Goal: Task Accomplishment & Management: Use online tool/utility

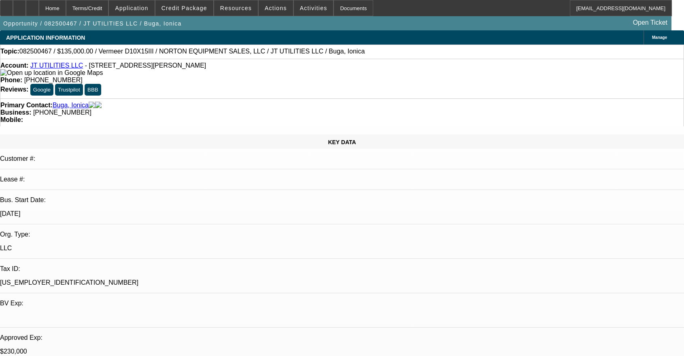
select select "0"
select select "2"
select select "0"
select select "6"
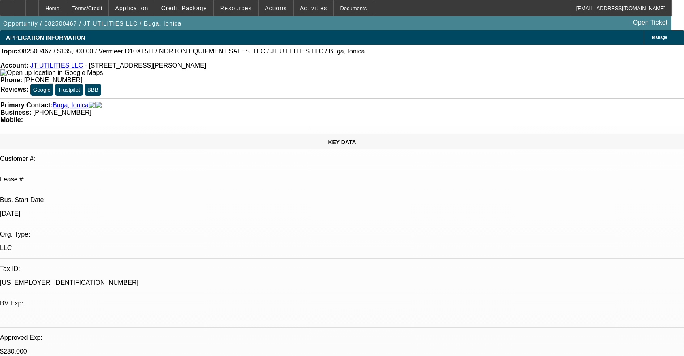
select select "0"
select select "2"
select select "0"
select select "6"
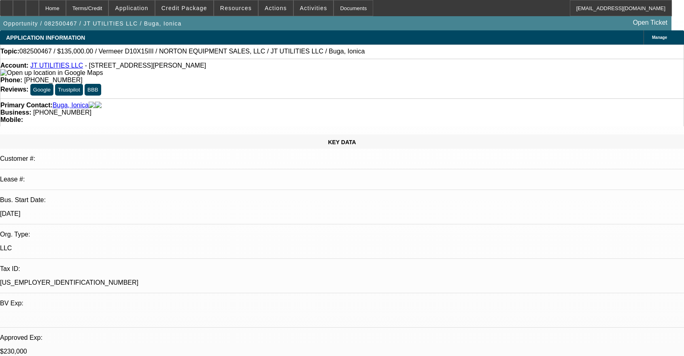
select select "0"
select select "2"
select select "0"
select select "6"
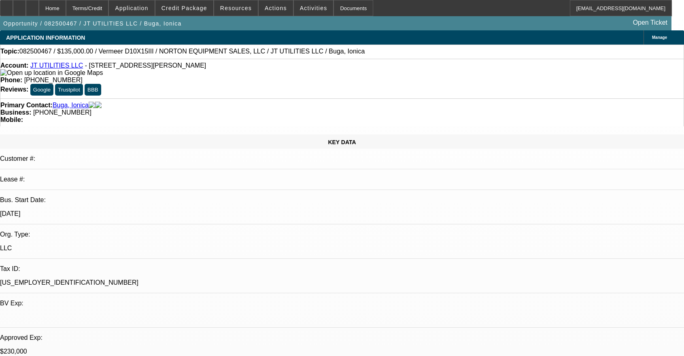
select select "0"
select select "2"
select select "0"
select select "6"
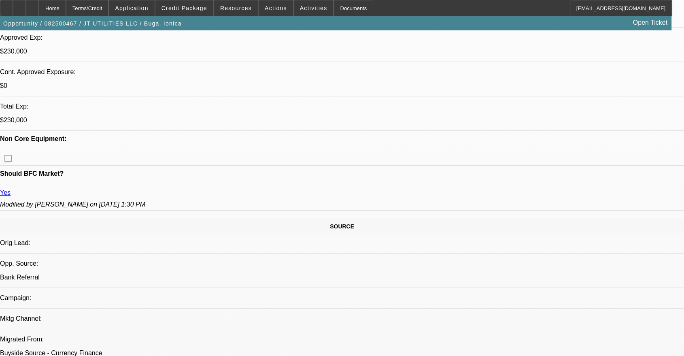
scroll to position [57, 0]
